Goal: Task Accomplishment & Management: Manage account settings

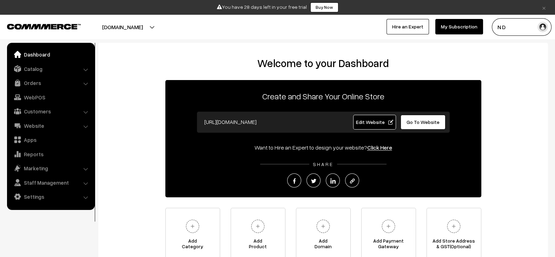
click at [37, 62] on ul "Dashboard Catalog" at bounding box center [51, 126] width 88 height 167
click at [37, 68] on link "Catalog" at bounding box center [51, 68] width 84 height 13
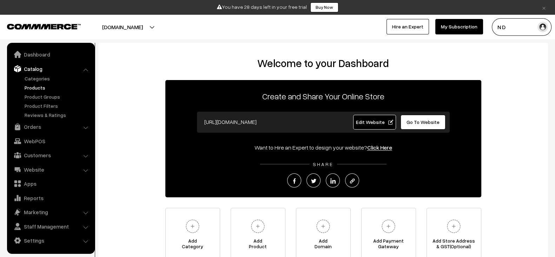
click at [35, 85] on link "Products" at bounding box center [57, 87] width 69 height 7
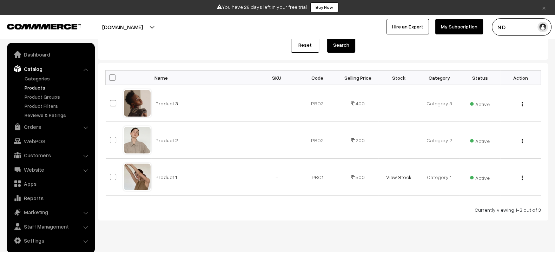
scroll to position [98, 0]
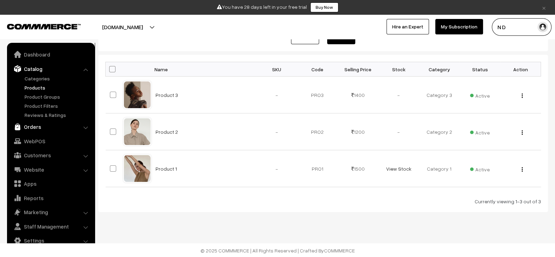
click at [67, 123] on link "Orders" at bounding box center [51, 126] width 84 height 13
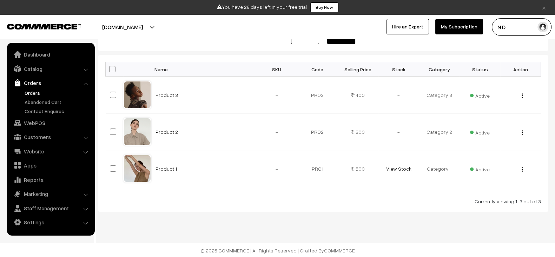
click at [34, 90] on link "Orders" at bounding box center [57, 92] width 69 height 7
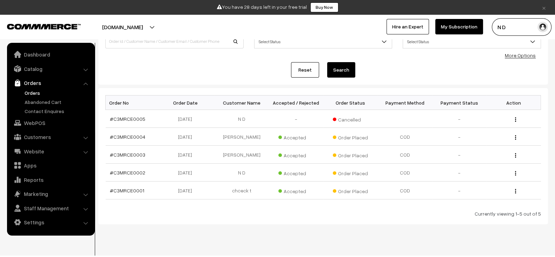
scroll to position [64, 0]
click at [131, 190] on link "#C3MRCE0001" at bounding box center [127, 191] width 34 height 6
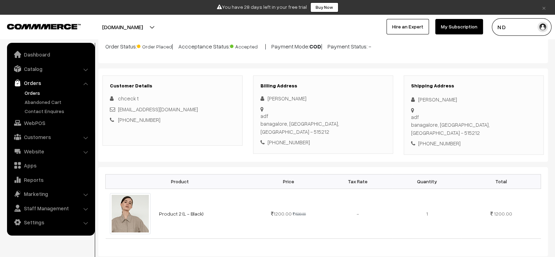
scroll to position [62, 0]
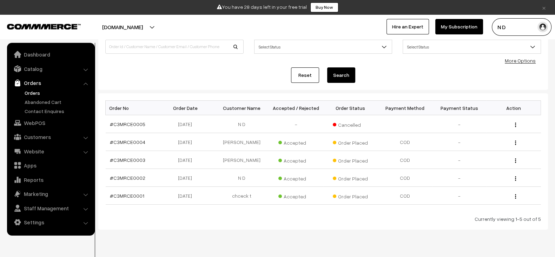
scroll to position [59, 0]
click at [135, 140] on link "#C3MRCE0004" at bounding box center [127, 142] width 35 height 6
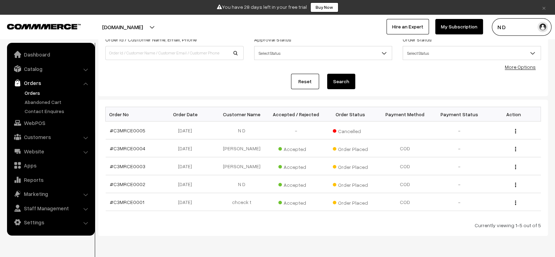
scroll to position [53, 0]
click at [137, 131] on link "#C3MRCE0005" at bounding box center [127, 130] width 35 height 6
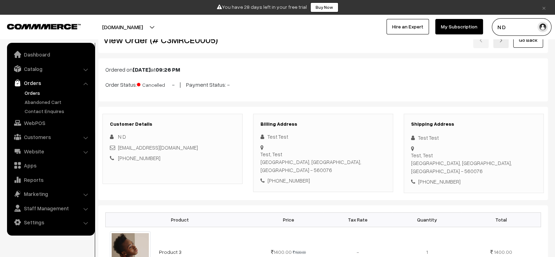
scroll to position [24, 0]
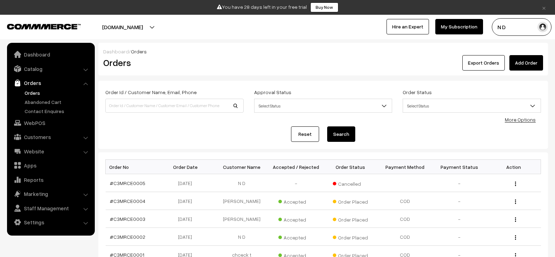
scroll to position [53, 0]
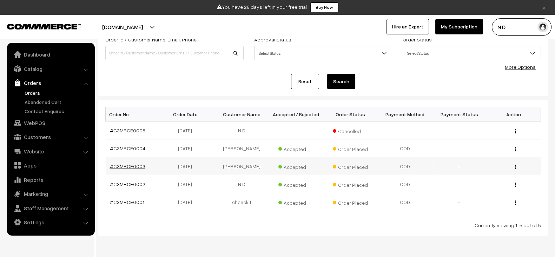
click at [137, 165] on link "#C3MRCE0003" at bounding box center [127, 166] width 35 height 6
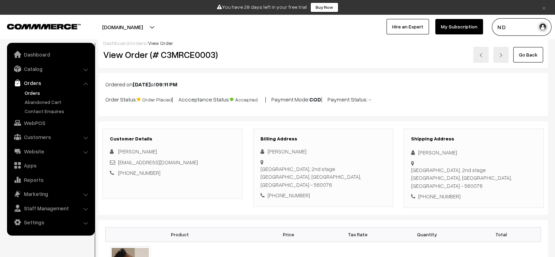
scroll to position [8, 0]
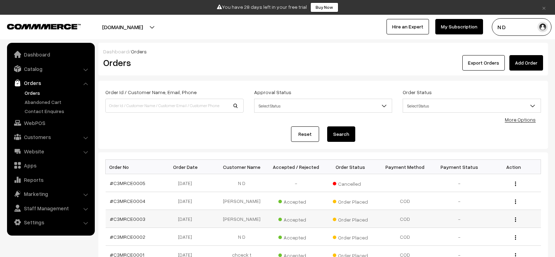
scroll to position [53, 0]
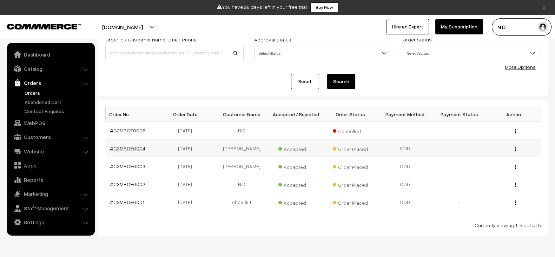
click at [130, 146] on link "#C3MRCE0004" at bounding box center [127, 148] width 35 height 6
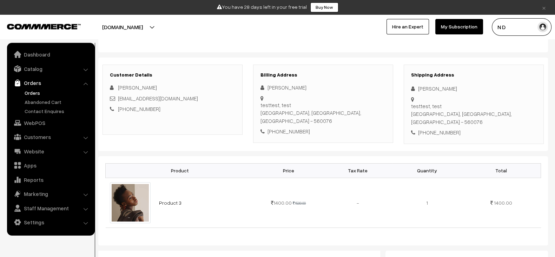
scroll to position [72, 0]
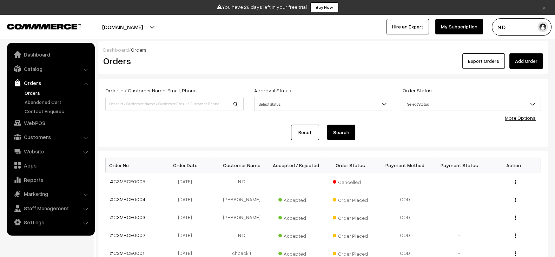
scroll to position [1, 0]
click at [39, 221] on link "Settings" at bounding box center [51, 222] width 84 height 13
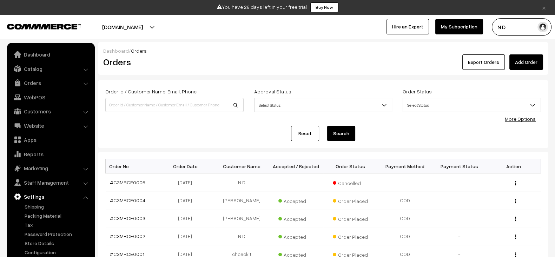
scroll to position [0, 0]
click at [43, 252] on link "Configuration" at bounding box center [57, 252] width 69 height 7
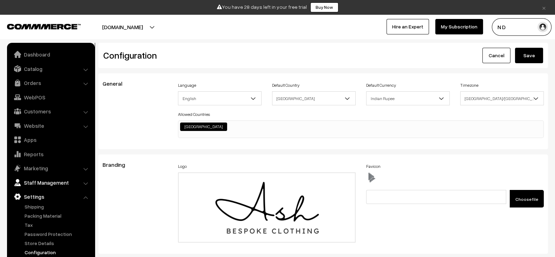
scroll to position [1, 0]
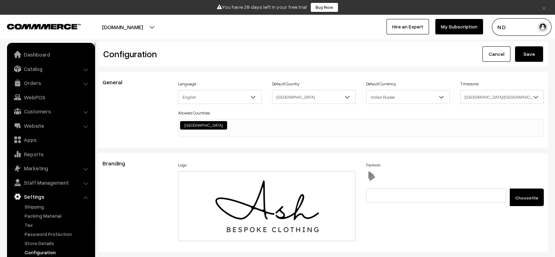
click at [521, 27] on button "N D" at bounding box center [522, 27] width 60 height 18
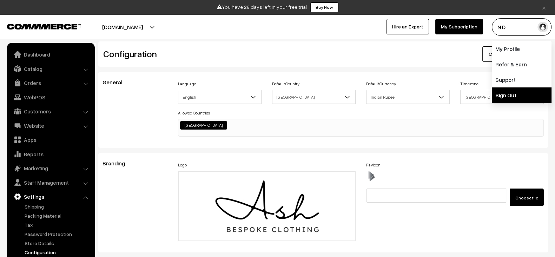
click at [511, 95] on link "Sign Out" at bounding box center [522, 94] width 60 height 15
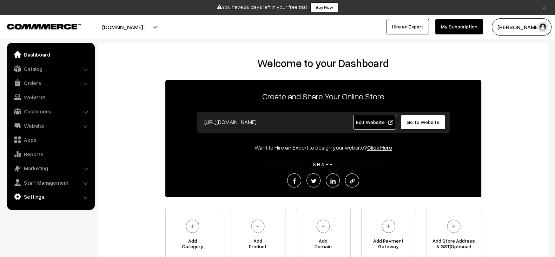
click at [55, 197] on link "Settings" at bounding box center [51, 196] width 84 height 13
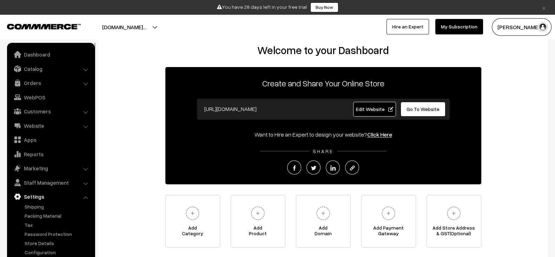
scroll to position [12, 0]
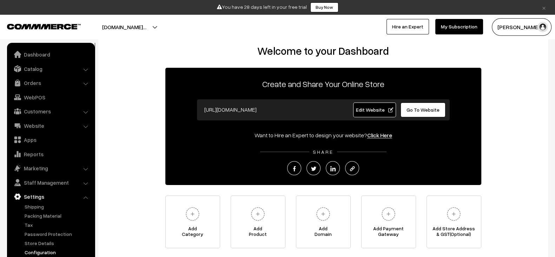
click at [44, 251] on link "Configuration" at bounding box center [57, 252] width 69 height 7
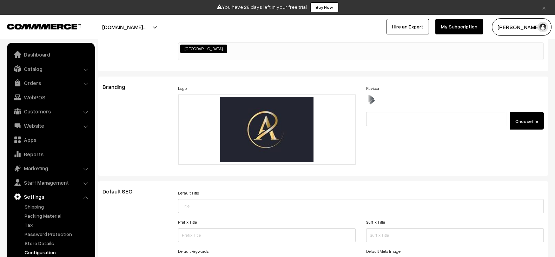
scroll to position [78, 0]
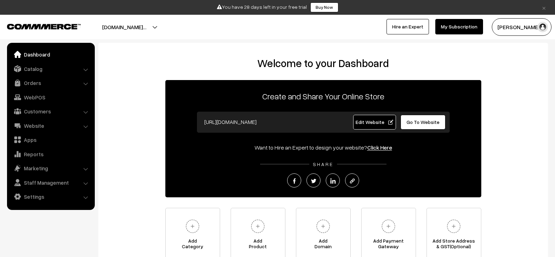
scroll to position [12, 0]
click at [68, 194] on link "Settings" at bounding box center [51, 196] width 84 height 13
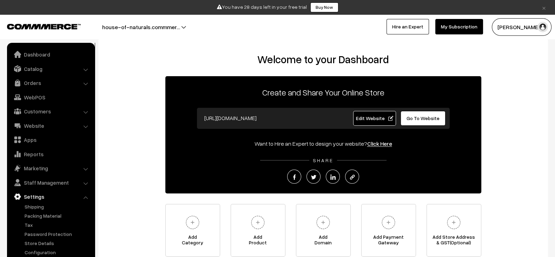
scroll to position [2, 0]
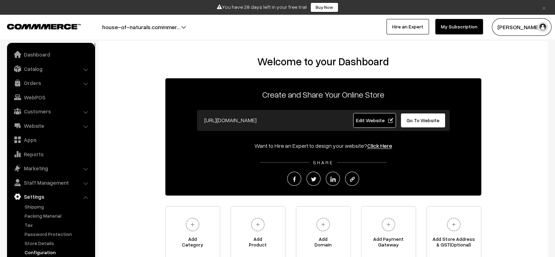
click at [49, 253] on link "Configuration" at bounding box center [57, 252] width 69 height 7
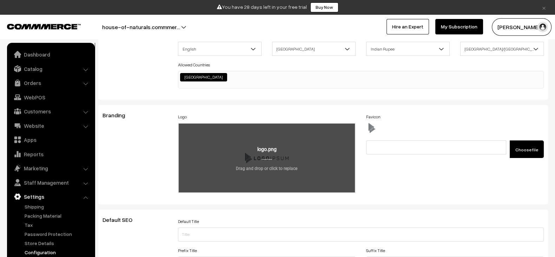
scroll to position [50, 0]
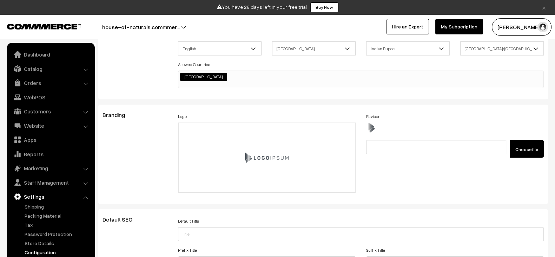
click at [137, 27] on button "house-of-naturals.commmer…" at bounding box center [141, 27] width 127 height 18
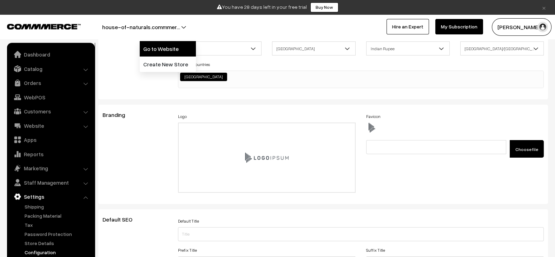
click at [156, 49] on link "Go to Website" at bounding box center [168, 48] width 56 height 15
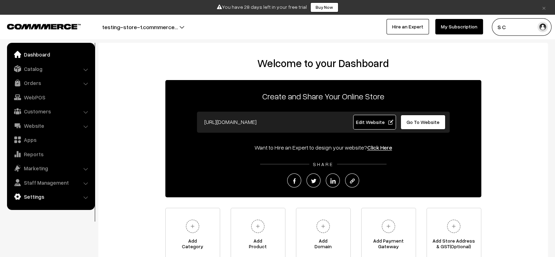
click at [67, 201] on link "Settings" at bounding box center [51, 196] width 84 height 13
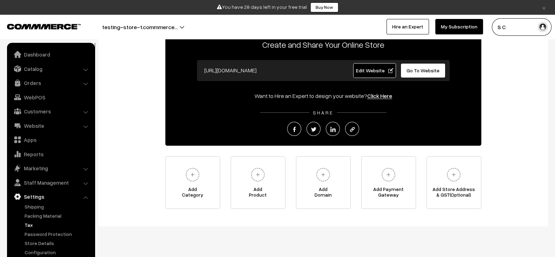
scroll to position [14, 0]
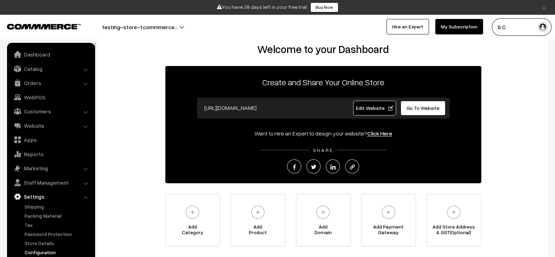
click at [45, 250] on link "Configuration" at bounding box center [57, 252] width 69 height 7
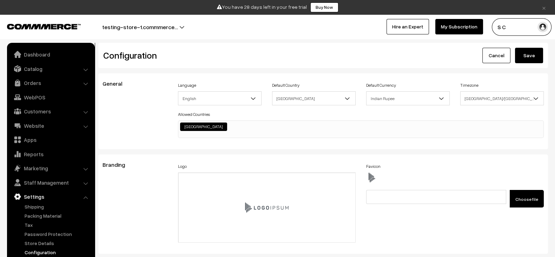
scroll to position [11, 0]
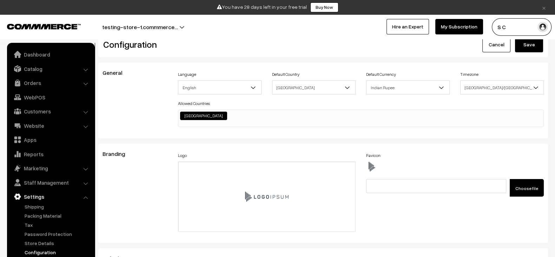
click at [161, 25] on button "testing-store-1.commmerce…" at bounding box center [140, 27] width 125 height 18
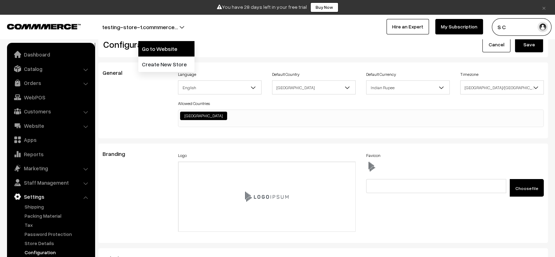
click at [161, 45] on link "Go to Website" at bounding box center [166, 48] width 56 height 15
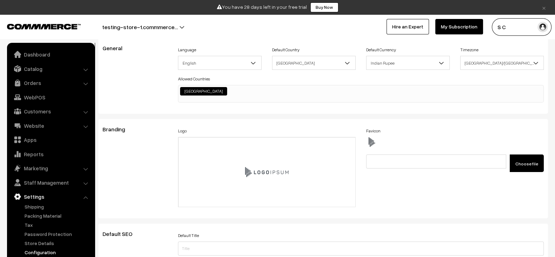
scroll to position [40, 0]
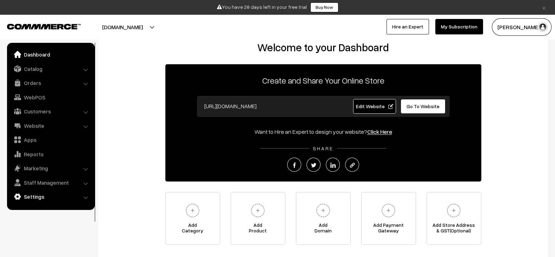
click at [55, 200] on link "Settings" at bounding box center [51, 196] width 84 height 13
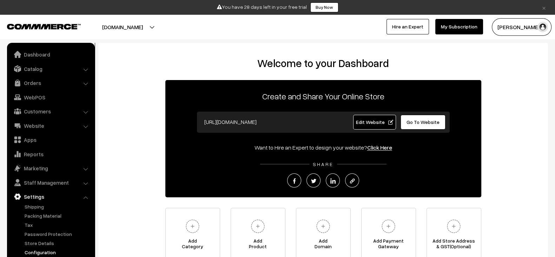
click at [44, 250] on link "Configuration" at bounding box center [57, 252] width 69 height 7
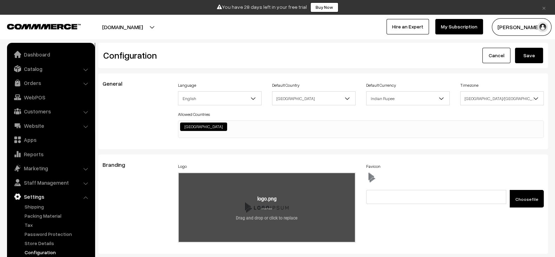
scroll to position [531, 0]
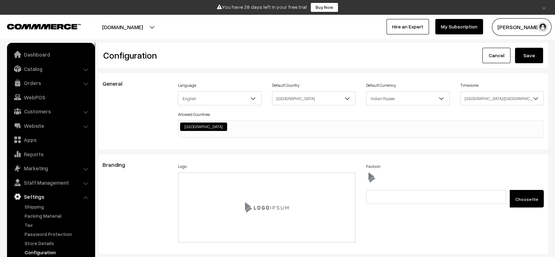
click at [133, 201] on div "Branding" at bounding box center [134, 203] width 75 height 85
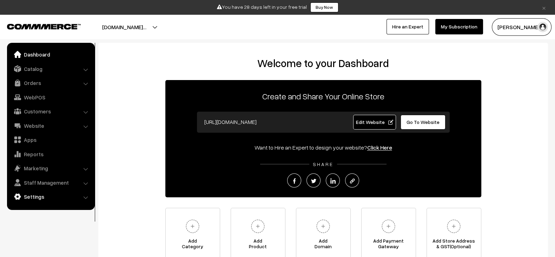
click at [42, 197] on link "Settings" at bounding box center [51, 196] width 84 height 13
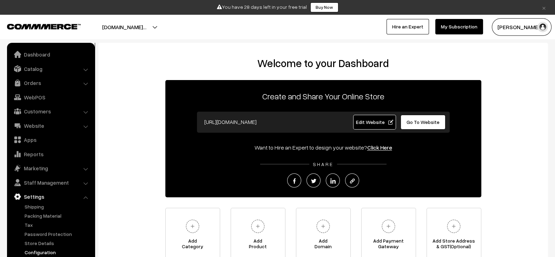
click at [45, 252] on link "Configuration" at bounding box center [57, 252] width 69 height 7
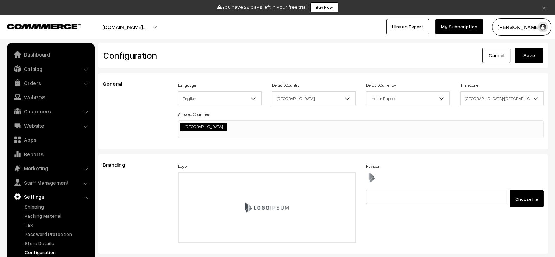
scroll to position [531, 0]
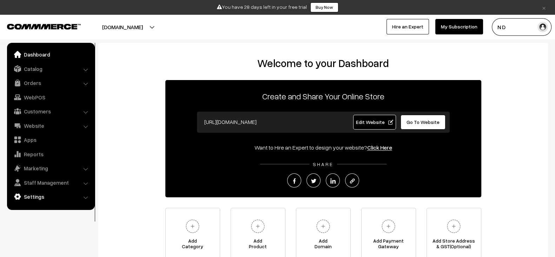
click at [42, 200] on link "Settings" at bounding box center [51, 196] width 84 height 13
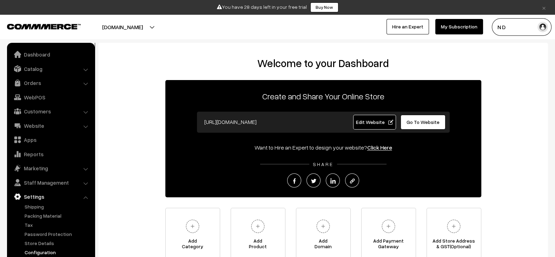
click at [51, 254] on link "Configuration" at bounding box center [57, 252] width 69 height 7
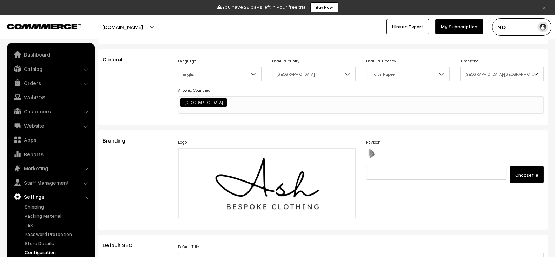
scroll to position [24, 0]
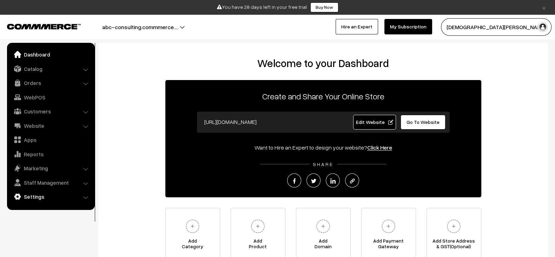
click at [44, 201] on link "Settings" at bounding box center [51, 196] width 84 height 13
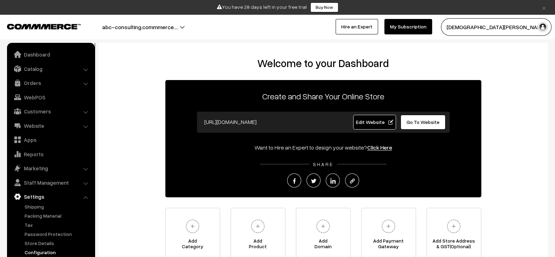
click at [45, 252] on link "Configuration" at bounding box center [57, 252] width 69 height 7
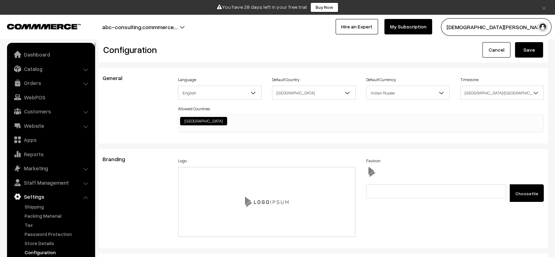
scroll to position [4, 0]
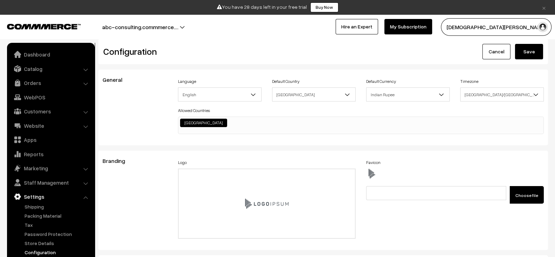
click at [174, 27] on button "abc-consulting.commmerce.…" at bounding box center [140, 27] width 125 height 18
click at [171, 52] on link "Go to Website" at bounding box center [168, 48] width 56 height 15
click at [43, 126] on link "Website" at bounding box center [51, 125] width 84 height 13
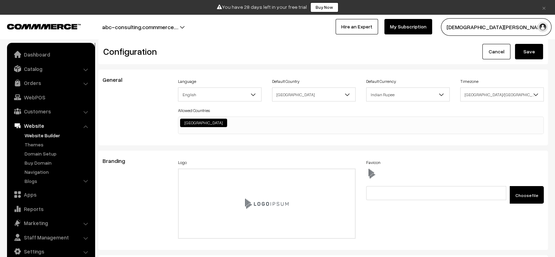
click at [47, 137] on link "Website Builder" at bounding box center [57, 135] width 69 height 7
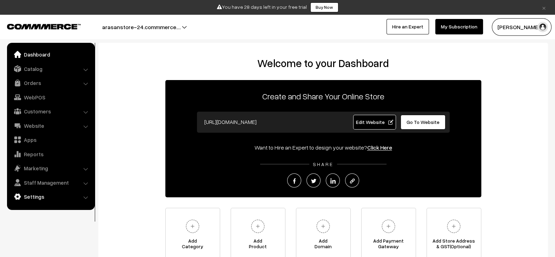
click at [30, 199] on link "Settings" at bounding box center [51, 196] width 84 height 13
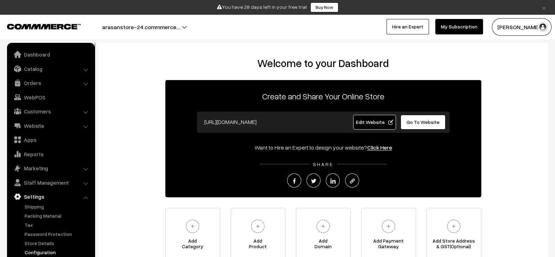
click at [48, 253] on link "Configuration" at bounding box center [57, 252] width 69 height 7
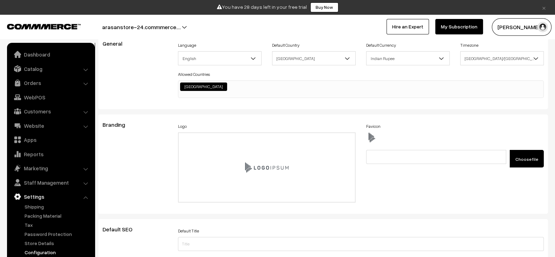
scroll to position [42, 0]
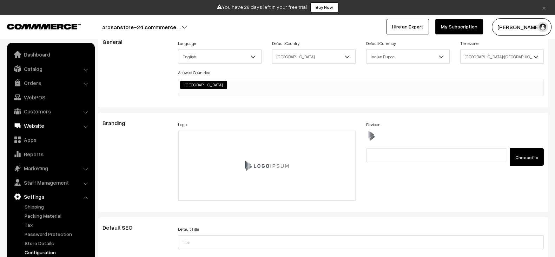
click at [41, 125] on link "Website" at bounding box center [51, 125] width 84 height 13
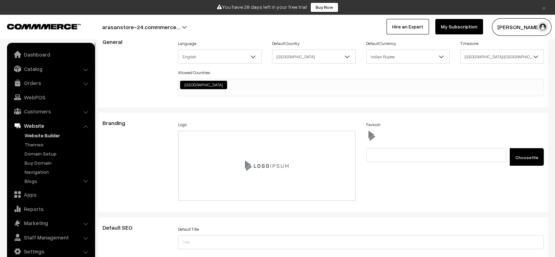
click at [35, 133] on link "Website Builder" at bounding box center [57, 135] width 69 height 7
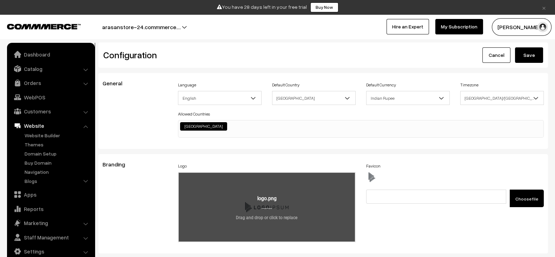
scroll to position [0, 0]
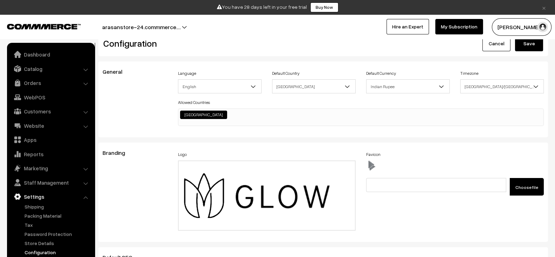
scroll to position [13, 0]
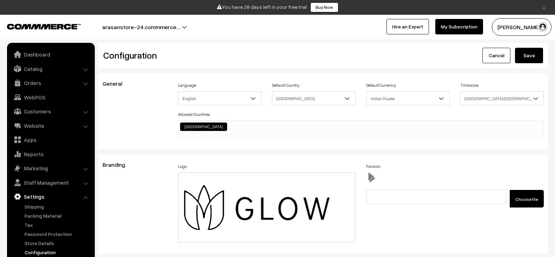
scroll to position [13, 0]
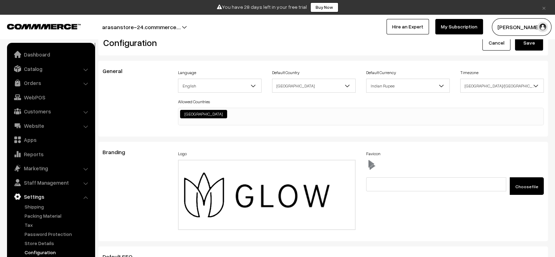
scroll to position [530, 0]
click at [147, 78] on div "General" at bounding box center [134, 99] width 75 height 62
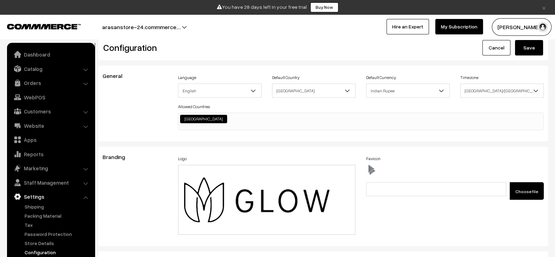
scroll to position [8, 0]
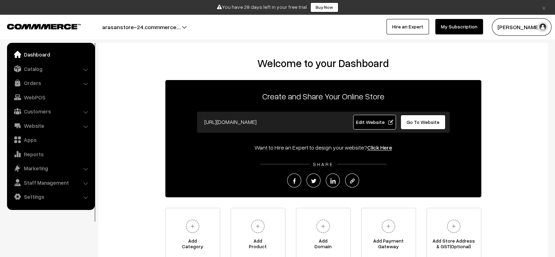
click at [370, 123] on span "Edit Website" at bounding box center [375, 122] width 38 height 6
click at [240, 115] on input "https://nikkuout.commmerce.com" at bounding box center [270, 122] width 139 height 14
click at [56, 65] on link "Catalog" at bounding box center [51, 68] width 84 height 13
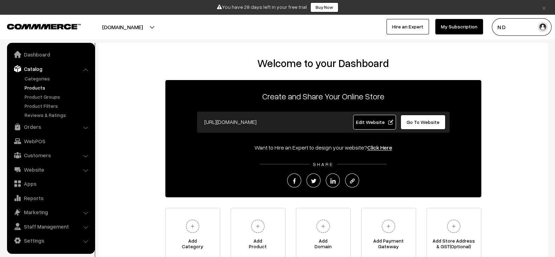
click at [32, 87] on link "Products" at bounding box center [57, 87] width 69 height 7
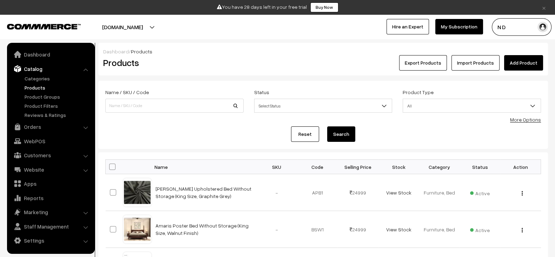
click at [247, 130] on div "Reset Search" at bounding box center [323, 133] width 436 height 15
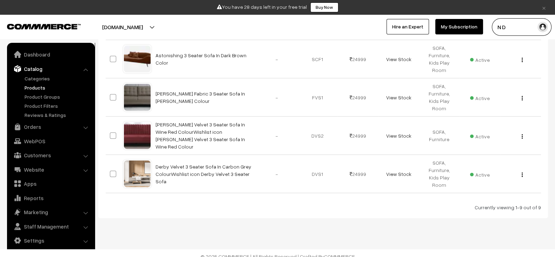
click at [294, 191] on div "Bulk Options Edit Products Update Inventory Make all Active Make all Inactive A…" at bounding box center [323, 26] width 436 height 370
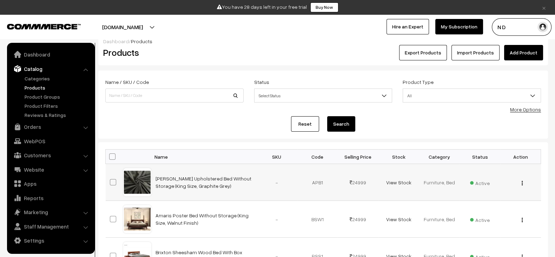
scroll to position [10, 0]
click at [51, 77] on link "Categories" at bounding box center [57, 78] width 69 height 7
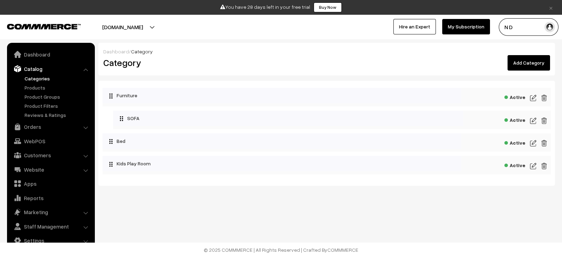
click at [534, 165] on img at bounding box center [533, 166] width 6 height 8
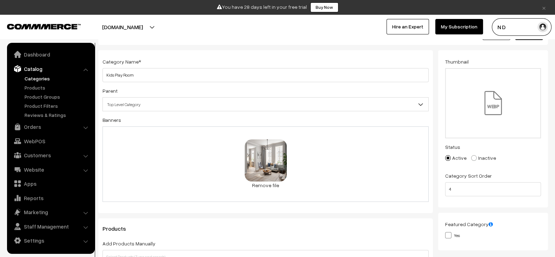
scroll to position [31, 0]
click at [159, 34] on button "[DOMAIN_NAME]" at bounding box center [123, 27] width 90 height 18
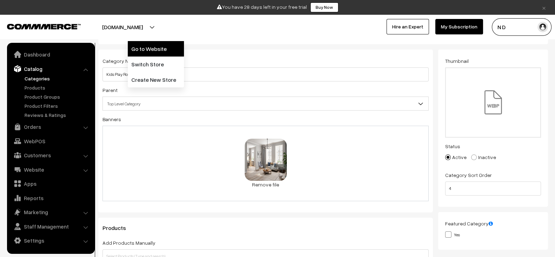
click at [157, 52] on link "Go to Website" at bounding box center [156, 48] width 56 height 15
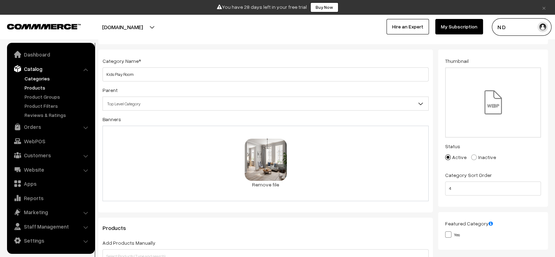
click at [38, 85] on link "Products" at bounding box center [57, 87] width 69 height 7
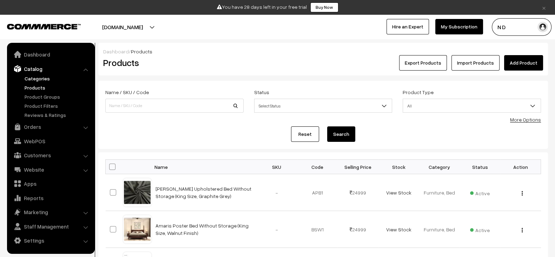
click at [39, 76] on link "Categories" at bounding box center [57, 78] width 69 height 7
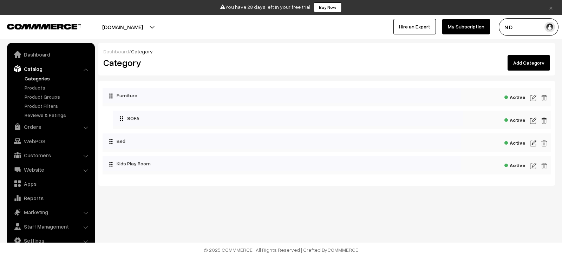
click at [535, 62] on link "Add Category" at bounding box center [528, 62] width 42 height 15
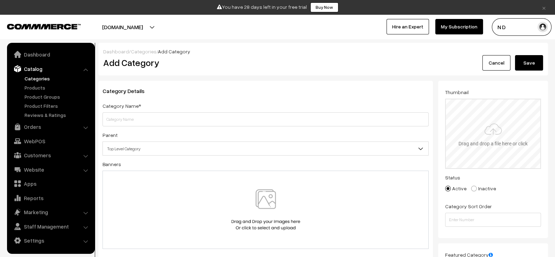
click at [509, 138] on input "file" at bounding box center [493, 133] width 94 height 69
type input "C:\fakepath\file_example_WEBP_1500kB.webp"
click at [349, 219] on div at bounding box center [265, 209] width 311 height 41
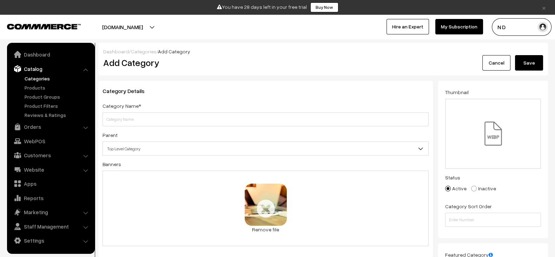
click at [432, 182] on div "Category Details Category Name* Parent Top Level Category Furniture Furniture >…" at bounding box center [265, 169] width 335 height 177
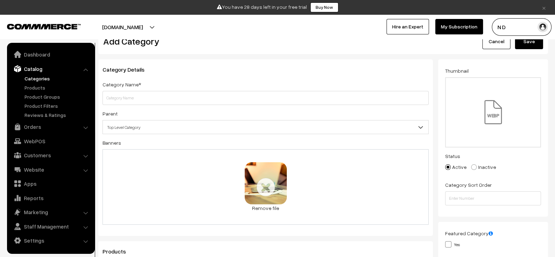
scroll to position [23, 0]
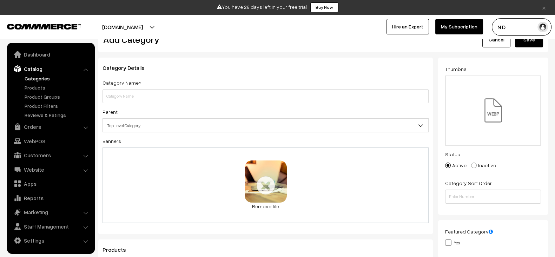
click at [352, 29] on div "N D My Profile Refer & Earn Support Switch Store Sign Out Hire an Expert My Sub…" at bounding box center [419, 27] width 283 height 18
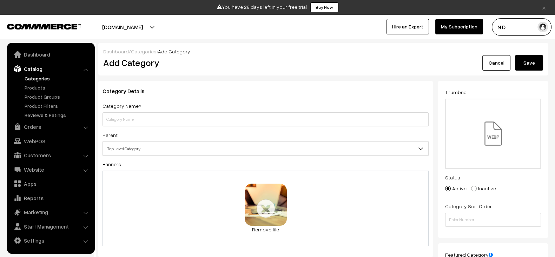
click at [541, 62] on button "Save" at bounding box center [529, 62] width 28 height 15
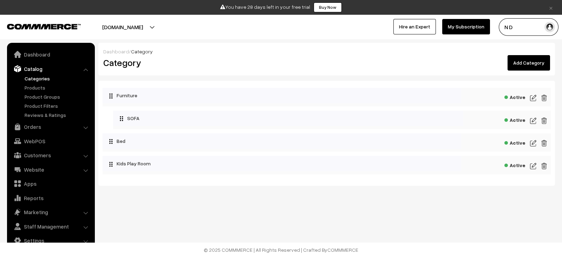
click at [534, 99] on img at bounding box center [533, 98] width 6 height 8
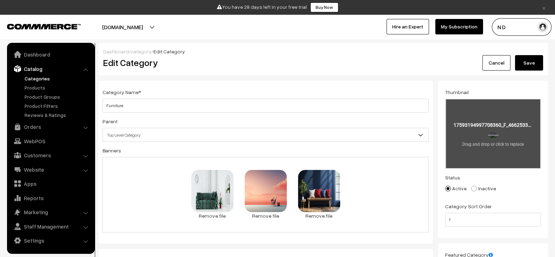
click at [505, 138] on input "file" at bounding box center [493, 133] width 94 height 69
type input "C:\fakepath\file_example_WEBP_1500kB.webp"
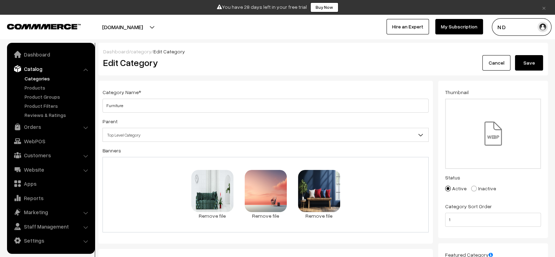
click at [523, 65] on button "Save" at bounding box center [529, 62] width 28 height 15
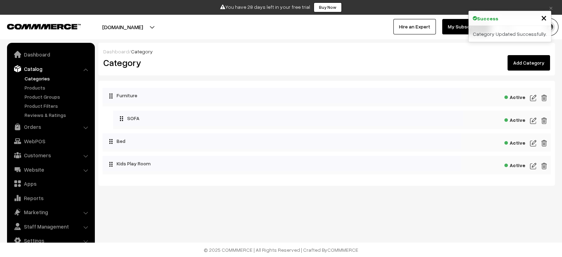
click at [532, 97] on img at bounding box center [533, 98] width 6 height 8
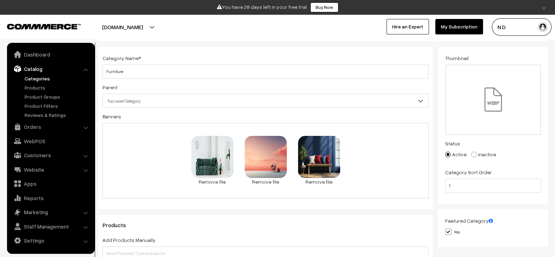
scroll to position [34, 0]
click at [377, 164] on div "31.7 KB pngtree-fashion-furniture-banner-background-image_341156.jpg Check Erro…" at bounding box center [265, 160] width 326 height 75
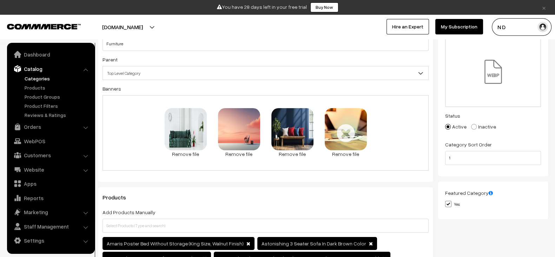
scroll to position [0, 0]
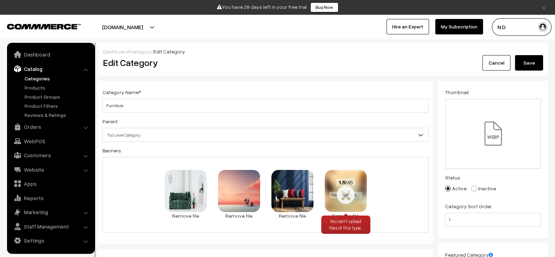
click at [353, 214] on link "Remove file" at bounding box center [346, 215] width 42 height 7
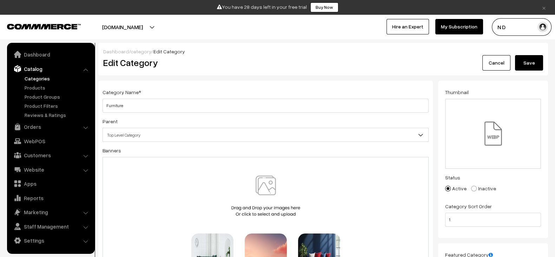
click at [536, 67] on button "Save" at bounding box center [529, 62] width 28 height 15
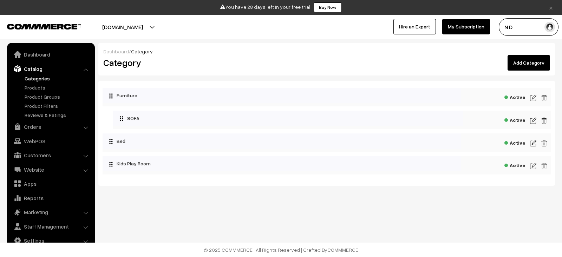
click at [368, 208] on div "Dashboard / Category Category Add Category Collapse Expand Furniture" at bounding box center [281, 115] width 562 height 231
click at [161, 31] on button "[DOMAIN_NAME]" at bounding box center [123, 27] width 90 height 18
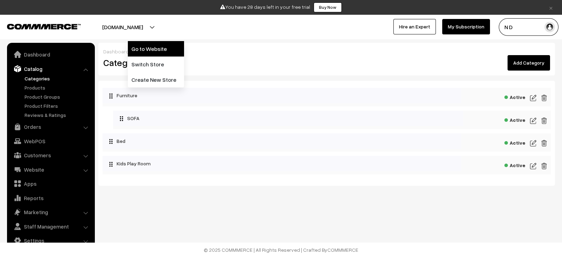
click at [149, 55] on link "Go to Website" at bounding box center [156, 48] width 56 height 15
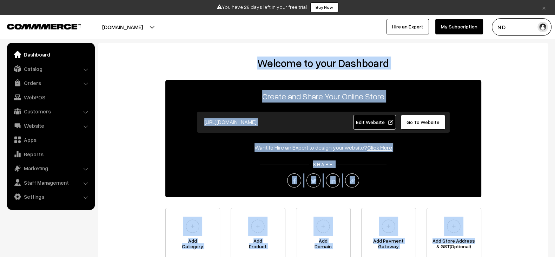
scroll to position [67, 0]
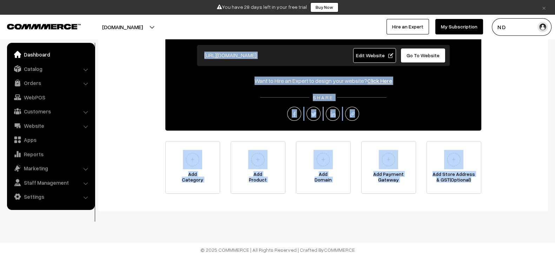
drag, startPoint x: 223, startPoint y: 49, endPoint x: 485, endPoint y: 276, distance: 346.7
click at [485, 190] on html "Thank you for showing interest. Our team will call you shortly. Close × You hav…" at bounding box center [277, 61] width 555 height 257
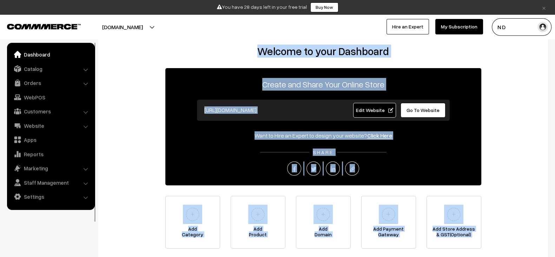
scroll to position [11, 0]
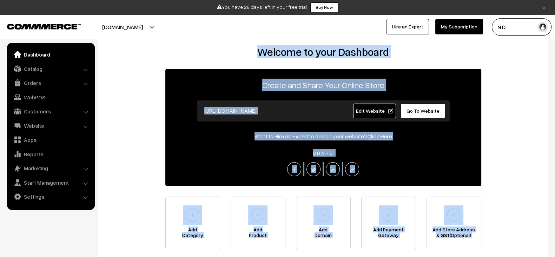
click at [514, 166] on div "Welcome to your Dashboard Create and Share Your Online Store [URL][DOMAIN_NAME]…" at bounding box center [323, 148] width 436 height 204
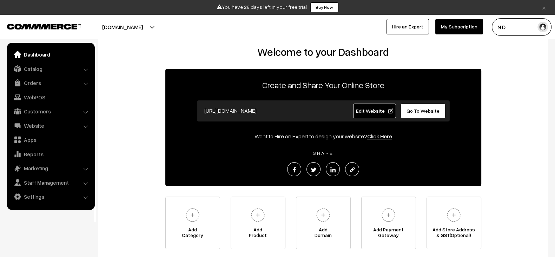
click at [250, 45] on div "Welcome to your Dashboard Create and Share Your Online Store [URL][DOMAIN_NAME]…" at bounding box center [323, 149] width 450 height 235
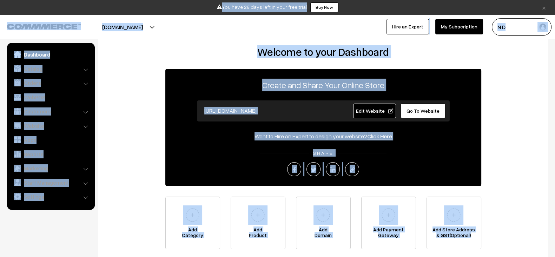
drag, startPoint x: 215, startPoint y: 1, endPoint x: 498, endPoint y: 243, distance: 372.0
click at [498, 243] on body "Thank you for showing interest. Our team will call you shortly. Close × You hav…" at bounding box center [277, 151] width 555 height 324
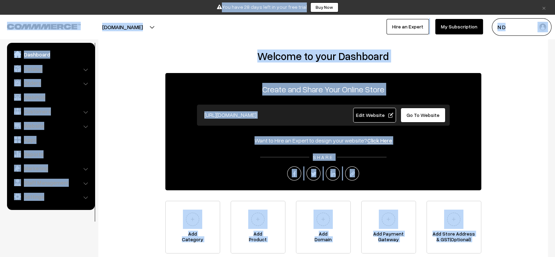
scroll to position [0, 0]
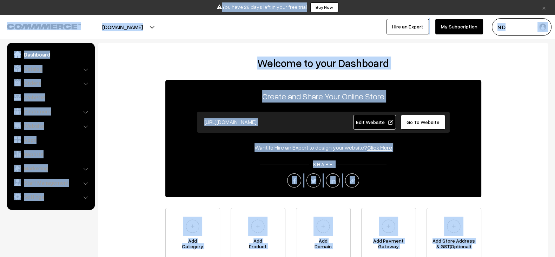
click at [501, 197] on div "Welcome to your Dashboard Create and Share Your Online Store https://ashstore.i…" at bounding box center [323, 159] width 436 height 204
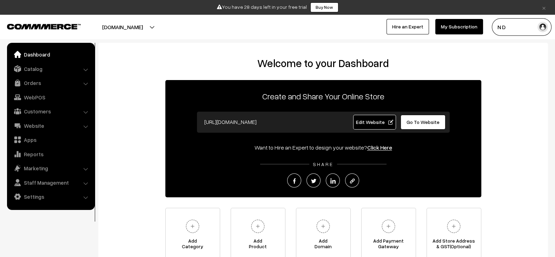
click at [375, 123] on span "Edit Website" at bounding box center [375, 122] width 38 height 6
click at [364, 119] on span "Edit Website" at bounding box center [375, 122] width 38 height 6
click at [51, 192] on link "Settings" at bounding box center [51, 196] width 84 height 13
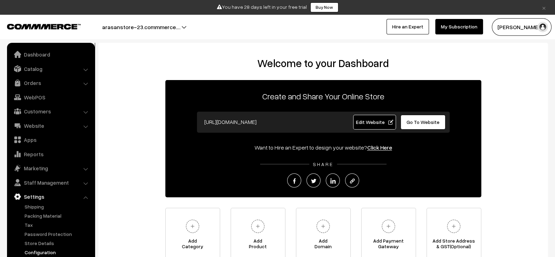
click at [44, 249] on link "Configuration" at bounding box center [57, 252] width 69 height 7
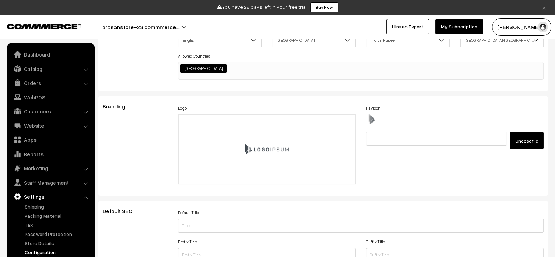
scroll to position [59, 0]
click at [125, 152] on div "Branding" at bounding box center [134, 145] width 75 height 85
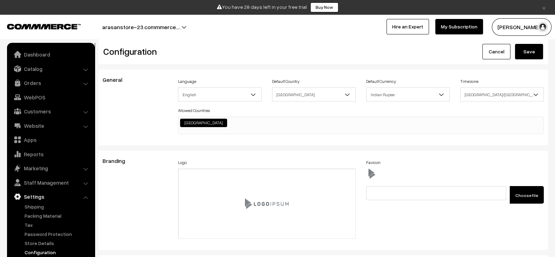
scroll to position [0, 0]
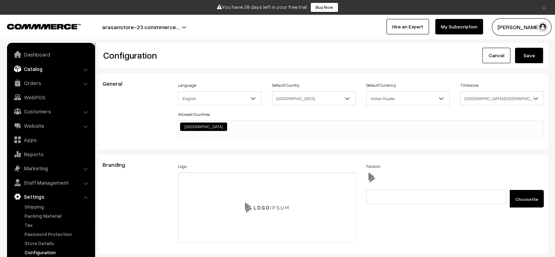
click at [46, 66] on link "Catalog" at bounding box center [51, 68] width 84 height 13
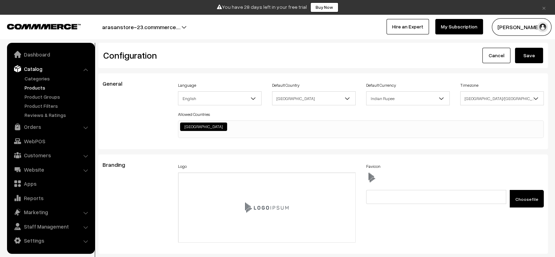
click at [40, 86] on link "Products" at bounding box center [57, 87] width 69 height 7
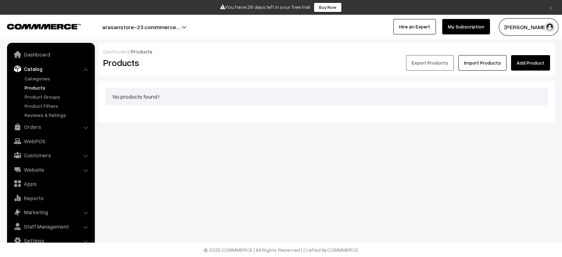
click at [529, 65] on link "Add Product" at bounding box center [530, 62] width 39 height 15
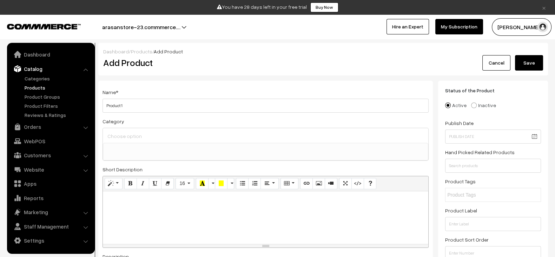
type input "Product 1"
paste div
click at [165, 226] on div at bounding box center [265, 217] width 325 height 53
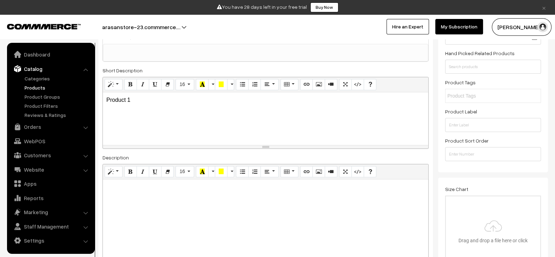
scroll to position [112, 0]
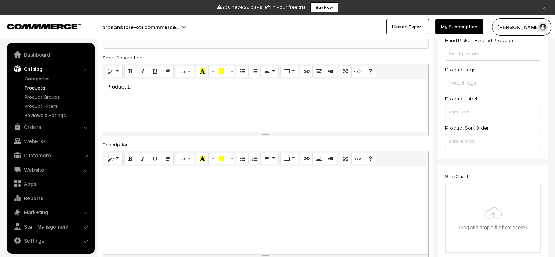
click at [205, 200] on div at bounding box center [265, 210] width 325 height 88
paste div
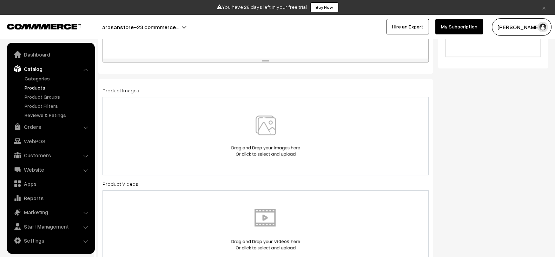
scroll to position [309, 0]
click at [261, 147] on img at bounding box center [266, 134] width 72 height 41
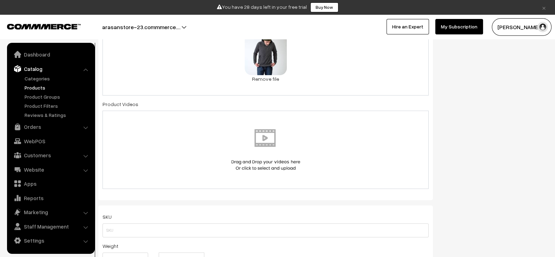
scroll to position [385, 0]
click at [263, 157] on img at bounding box center [266, 148] width 72 height 41
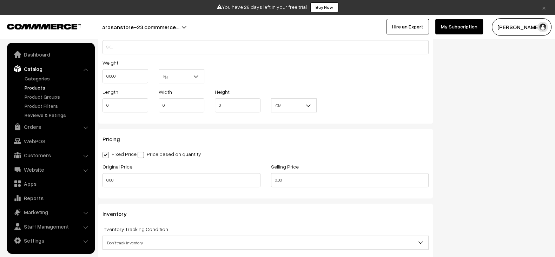
scroll to position [565, 0]
click at [154, 175] on input "0.00" at bounding box center [181, 179] width 158 height 14
click at [154, 175] on input "2" at bounding box center [181, 179] width 158 height 14
type input "2000"
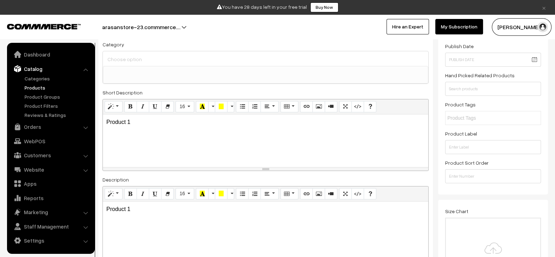
scroll to position [0, 0]
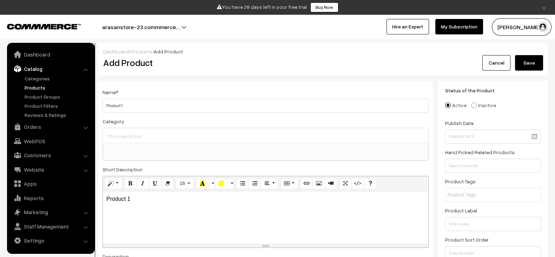
type input "1000"
click at [530, 60] on button "Save" at bounding box center [529, 62] width 28 height 15
